Goal: Task Accomplishment & Management: Use online tool/utility

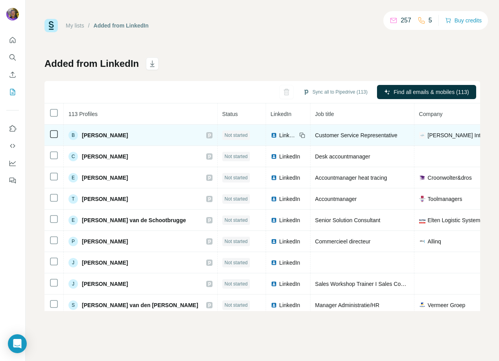
scroll to position [0, 1]
click at [114, 138] on span "[PERSON_NAME]" at bounding box center [105, 135] width 46 height 8
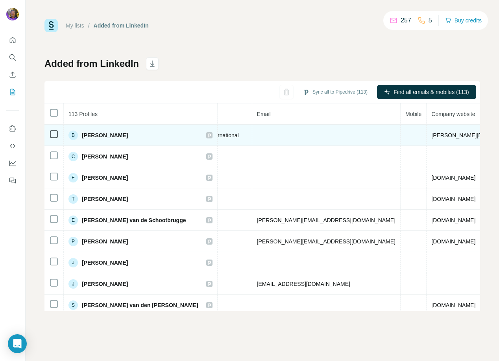
scroll to position [0, 266]
click at [252, 135] on td at bounding box center [326, 135] width 148 height 21
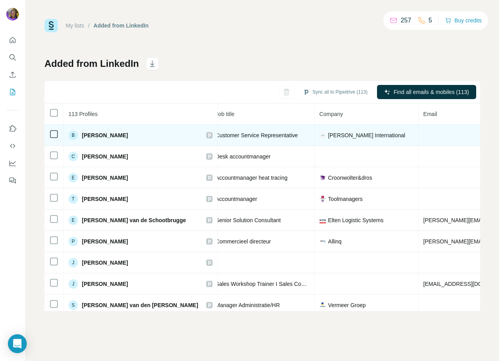
scroll to position [0, 0]
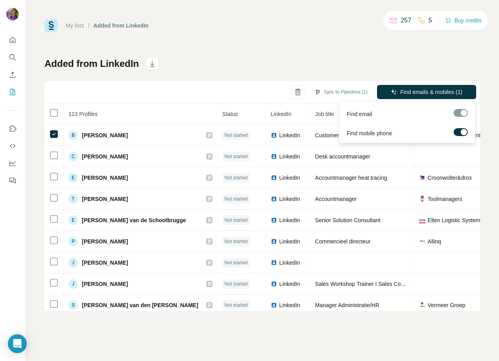
click at [456, 111] on div at bounding box center [461, 113] width 14 height 8
click at [457, 114] on div at bounding box center [461, 113] width 14 height 8
click at [456, 131] on label at bounding box center [461, 132] width 14 height 8
click at [458, 113] on div at bounding box center [461, 113] width 14 height 8
click at [464, 134] on label at bounding box center [461, 132] width 14 height 8
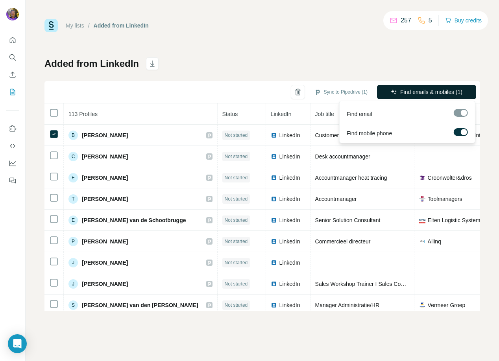
click at [445, 91] on span "Find emails & mobiles (1)" at bounding box center [431, 92] width 62 height 8
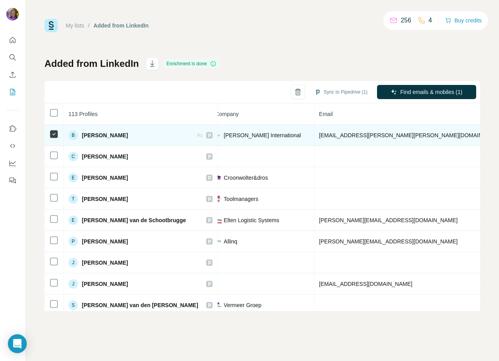
scroll to position [0, 203]
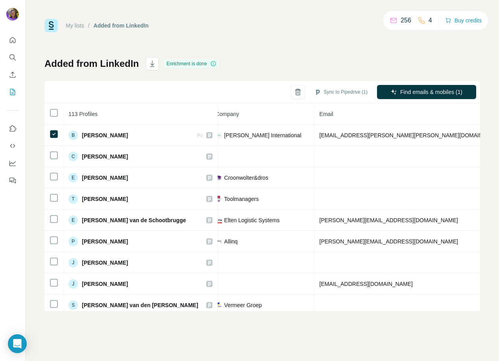
click at [390, 20] on icon at bounding box center [393, 21] width 8 height 8
click at [463, 18] on button "Buy credits" at bounding box center [463, 20] width 37 height 11
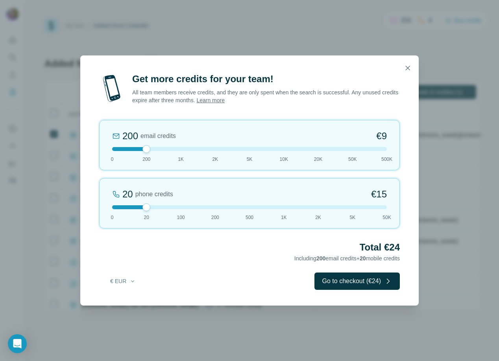
click at [404, 70] on icon "button" at bounding box center [408, 68] width 8 height 8
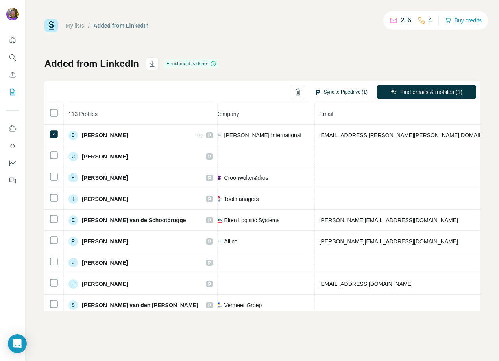
click at [338, 91] on button "Sync to Pipedrive (1)" at bounding box center [341, 92] width 64 height 12
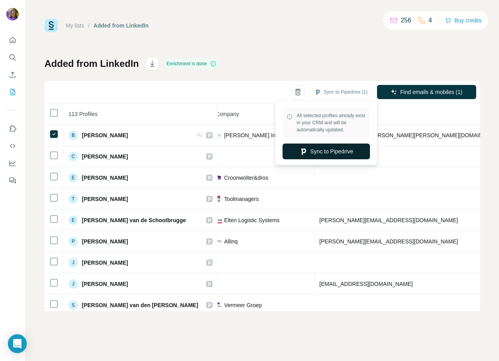
click at [325, 151] on button "Sync to Pipedrive" at bounding box center [325, 152] width 87 height 16
